Goal: Information Seeking & Learning: Learn about a topic

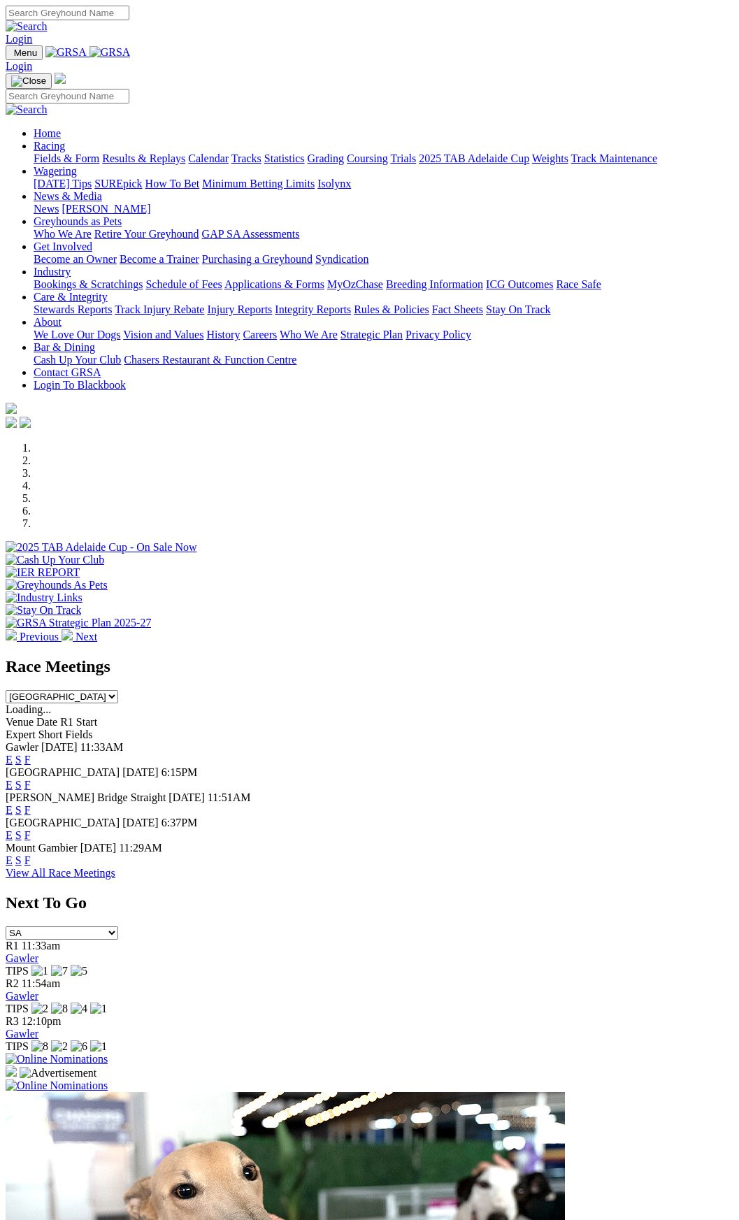
click at [31, 779] on link "F" at bounding box center [27, 785] width 6 height 12
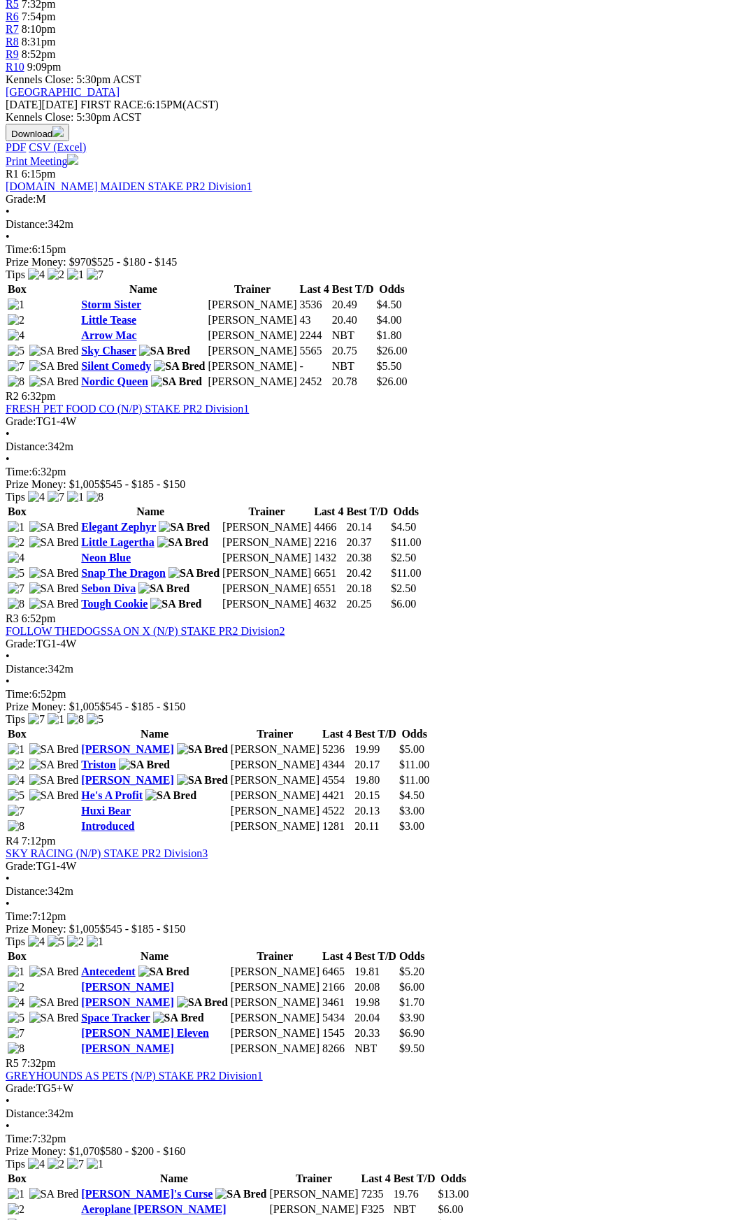
scroll to position [420, 0]
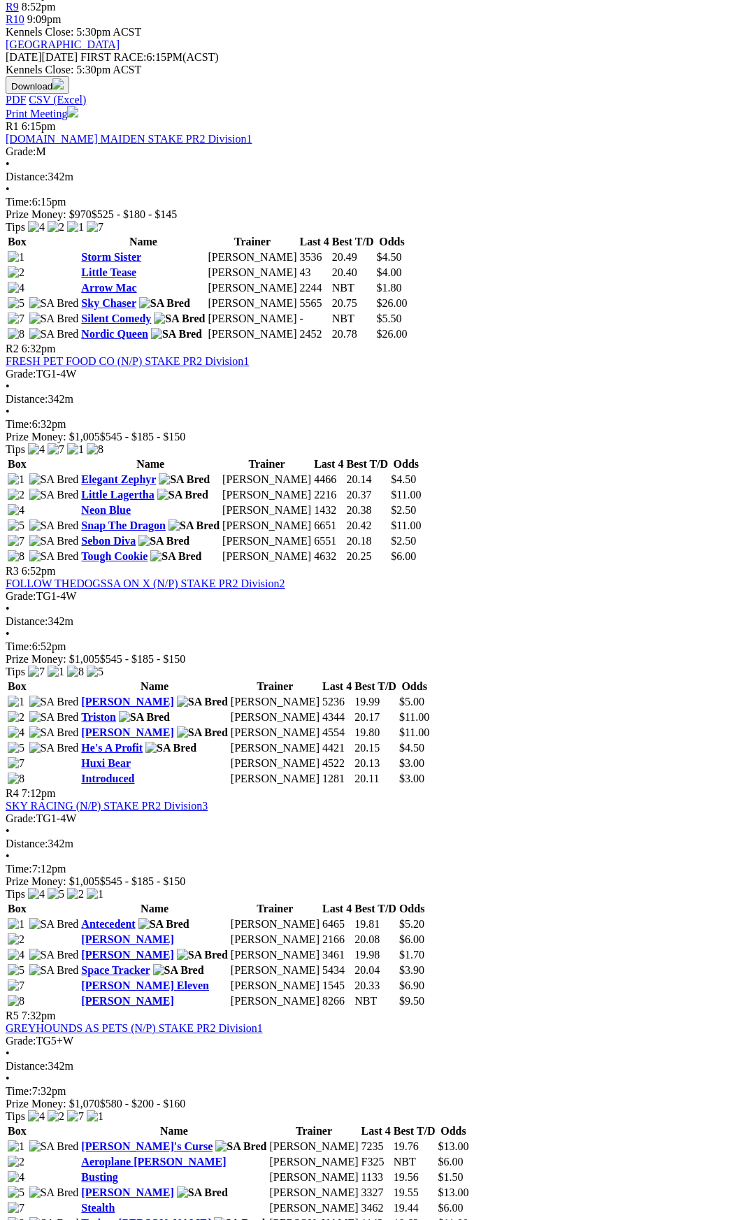
scroll to position [490, 0]
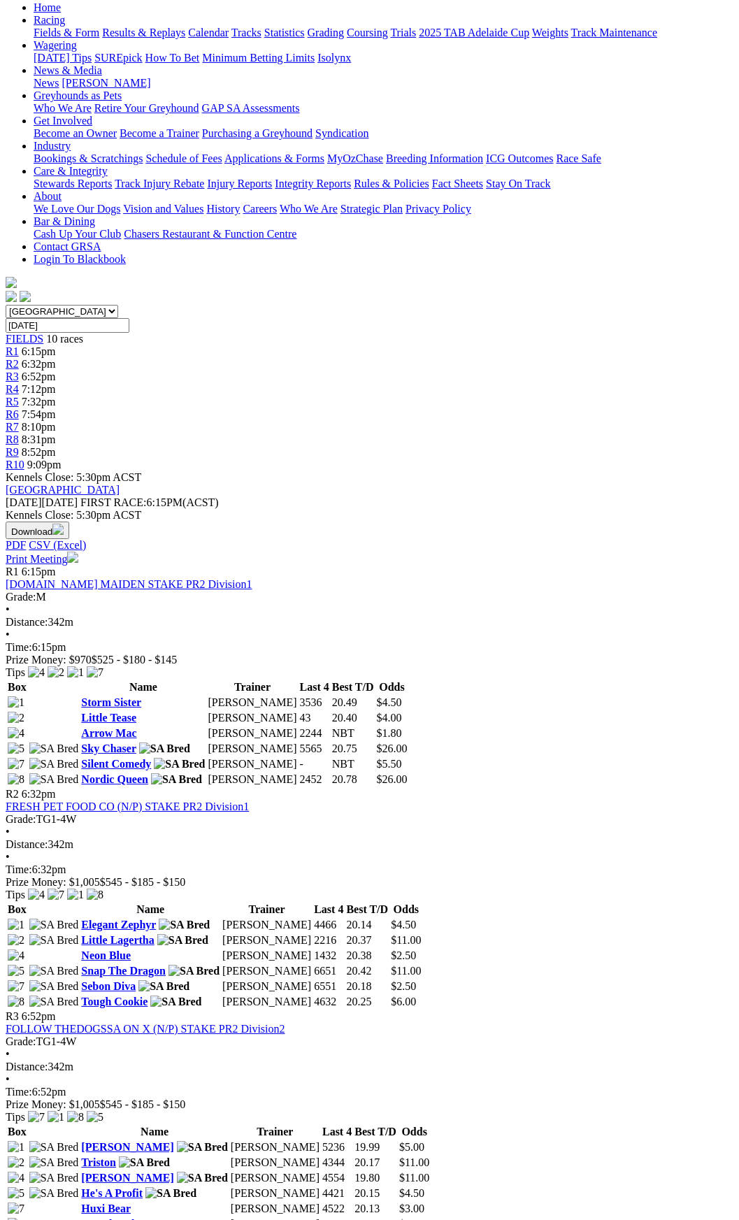
scroll to position [280, 0]
